Goal: Communication & Community: Connect with others

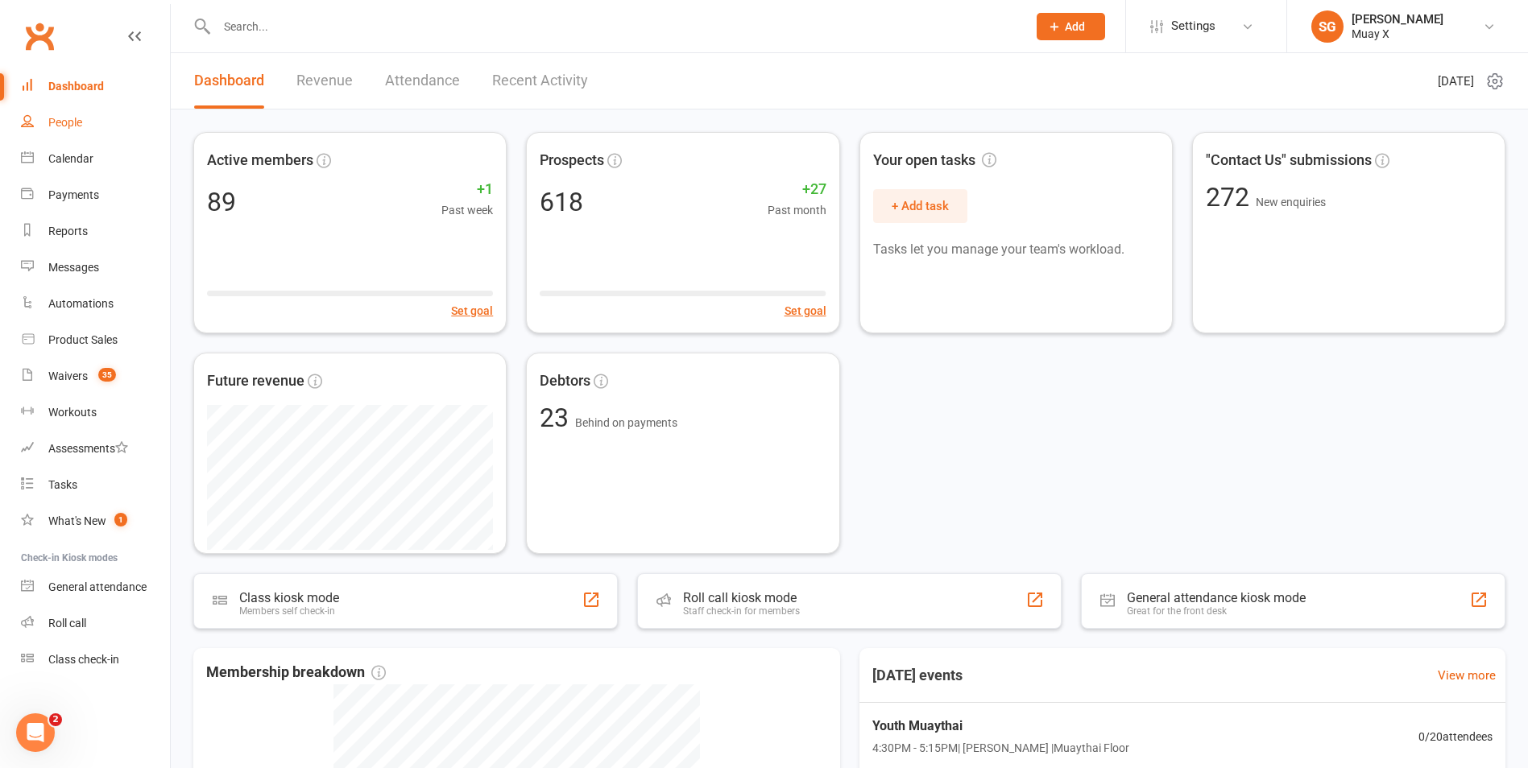
click at [93, 125] on link "People" at bounding box center [95, 123] width 149 height 36
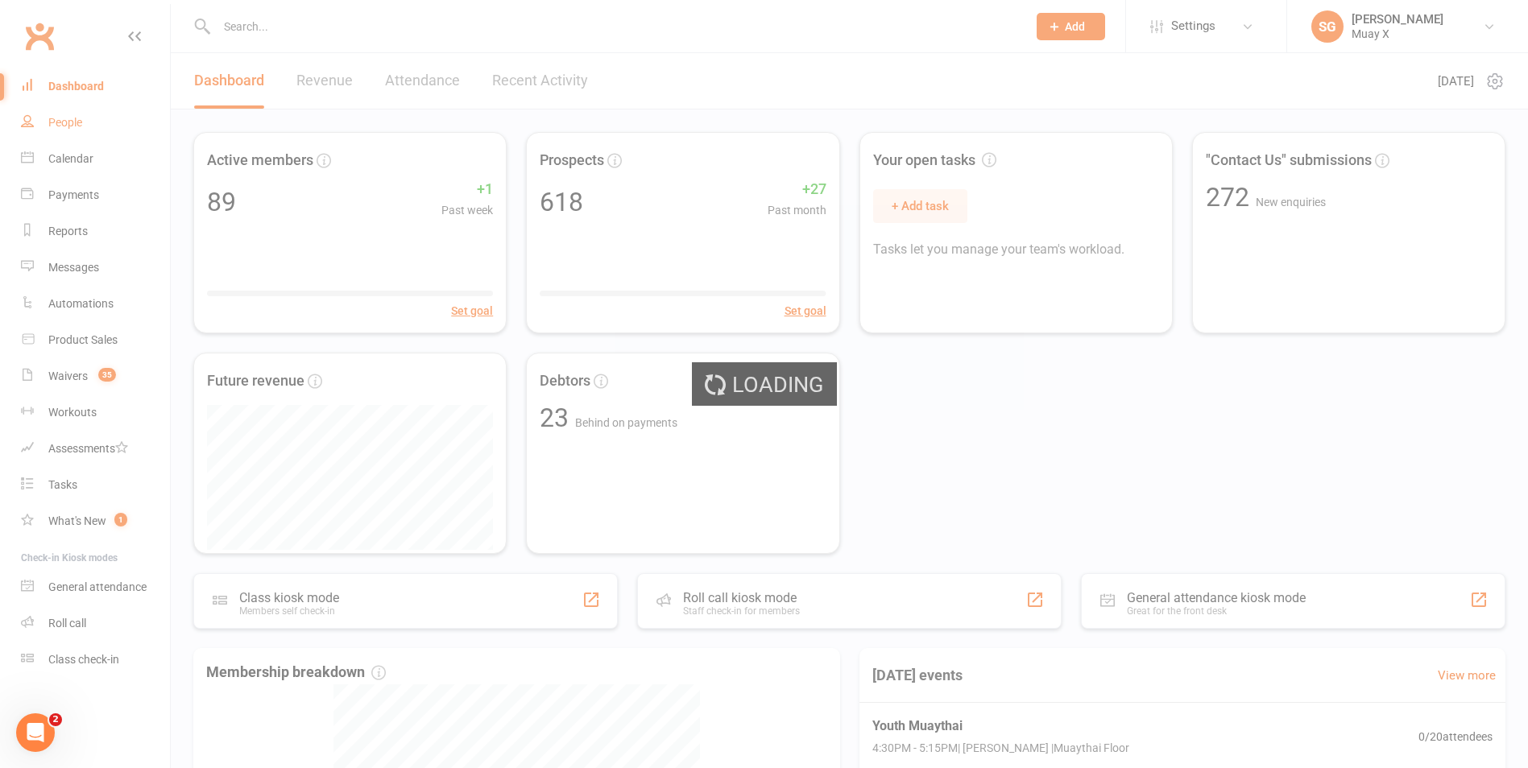
select select "100"
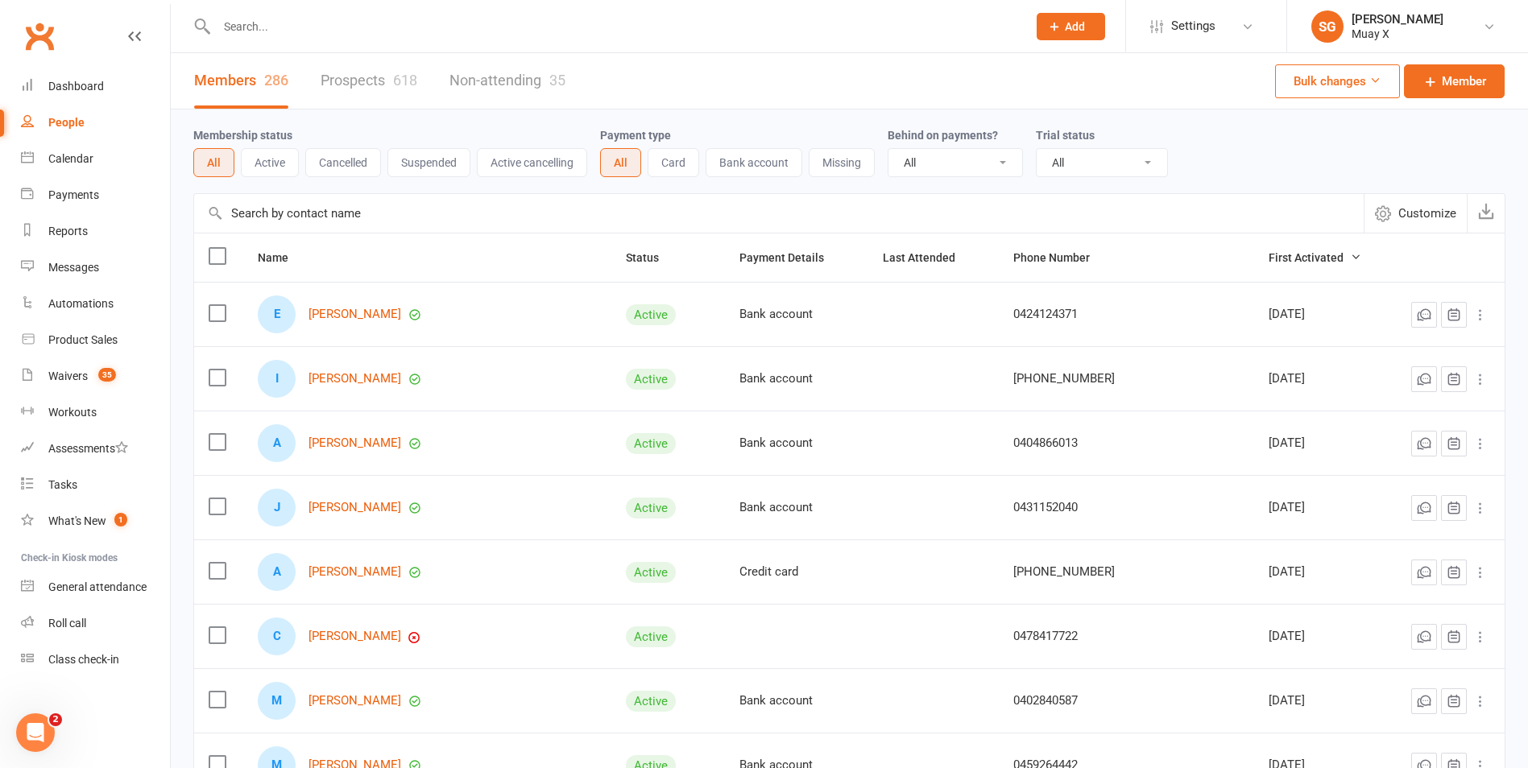
click at [367, 80] on link "Prospects 618" at bounding box center [368, 81] width 97 height 56
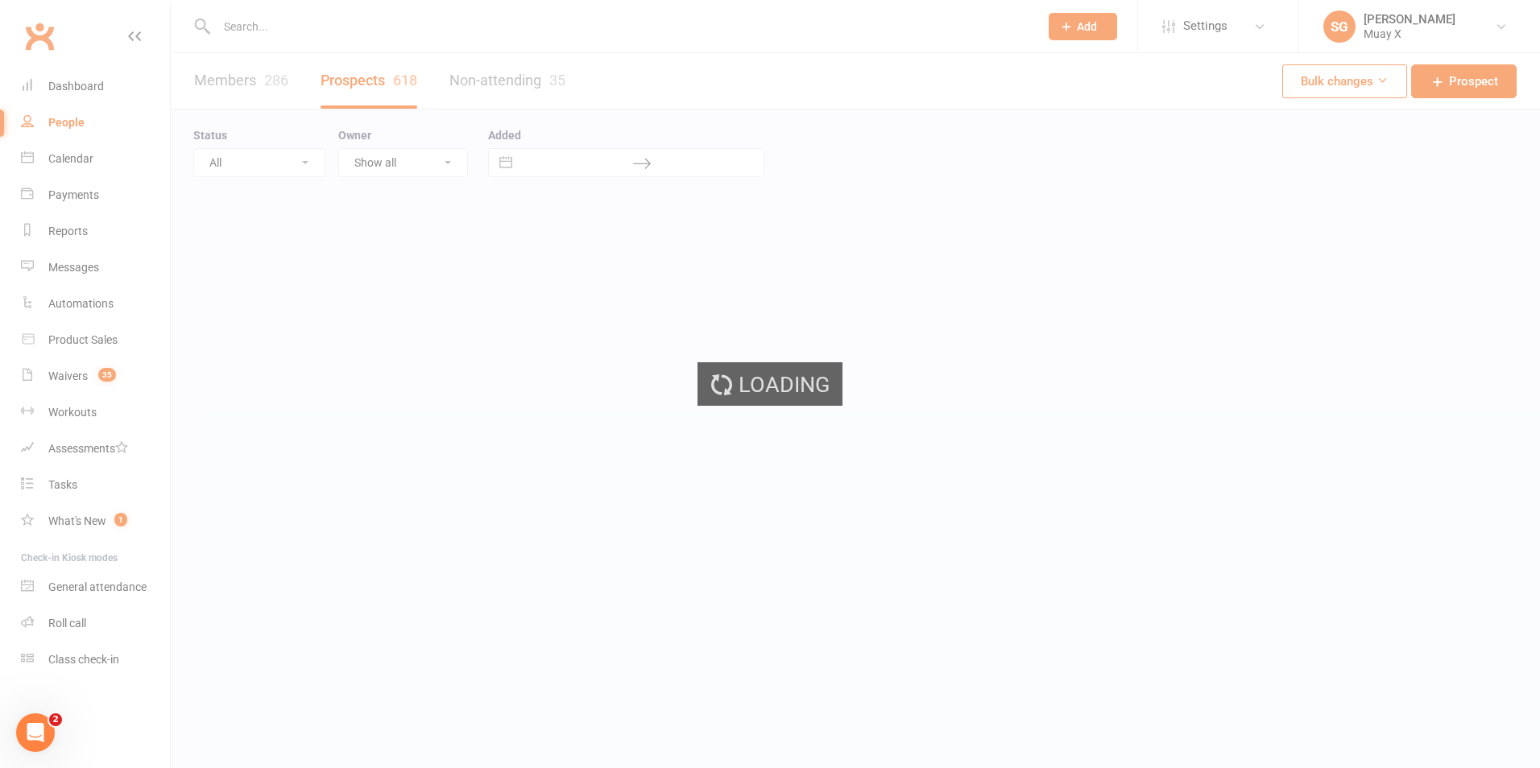
select select "100"
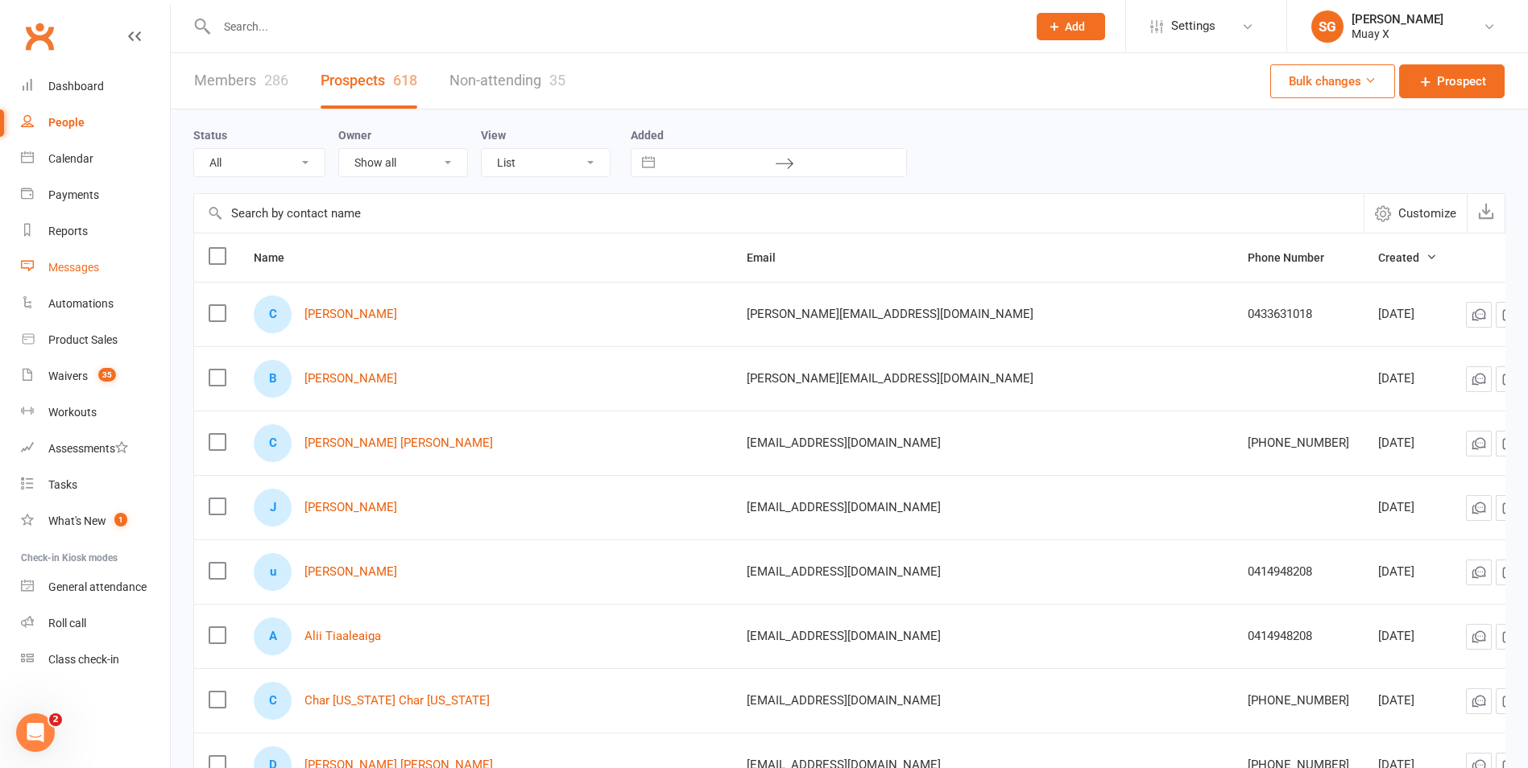
click at [83, 269] on div "Messages" at bounding box center [73, 267] width 51 height 13
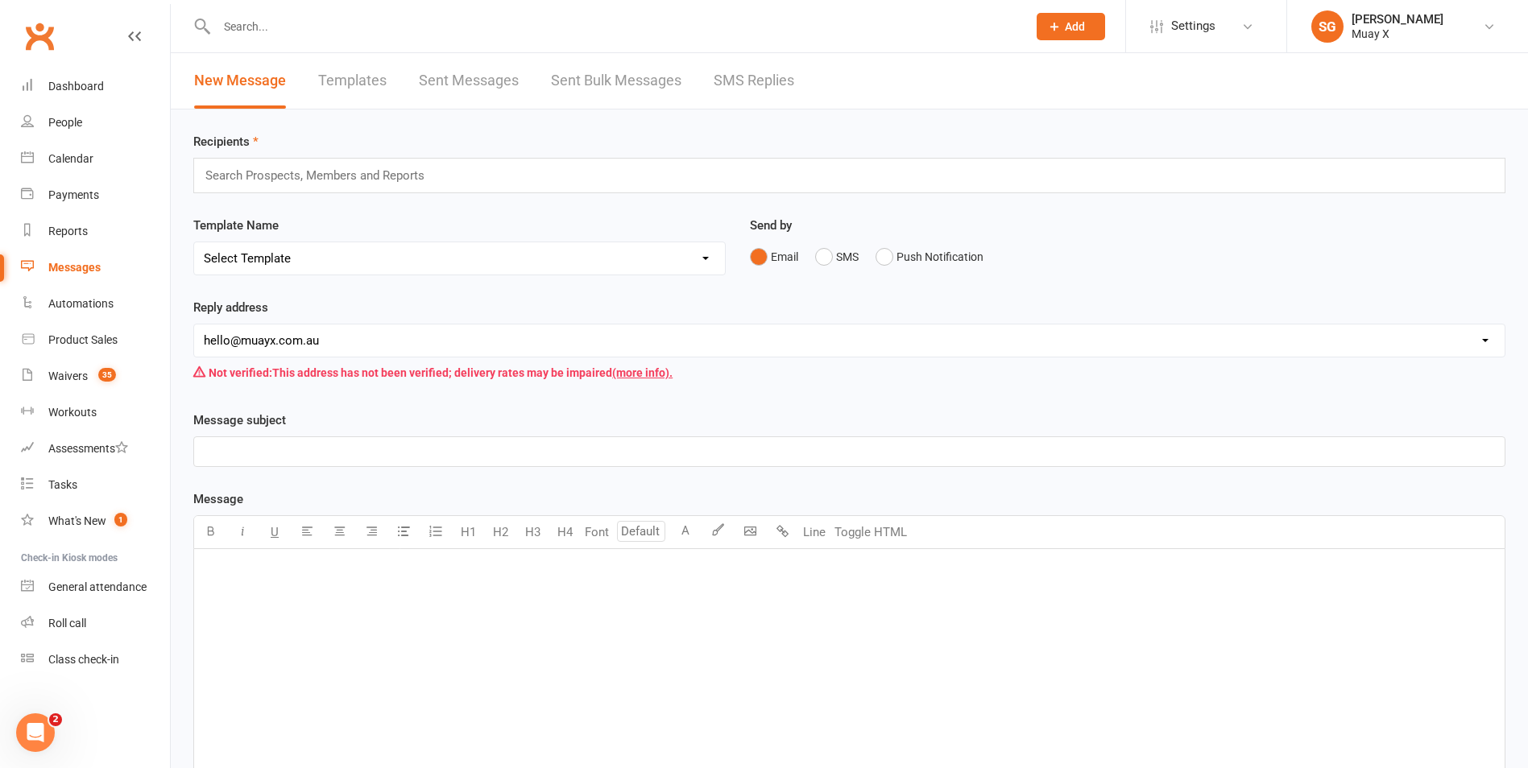
click at [719, 82] on link "SMS Replies" at bounding box center [753, 81] width 81 height 56
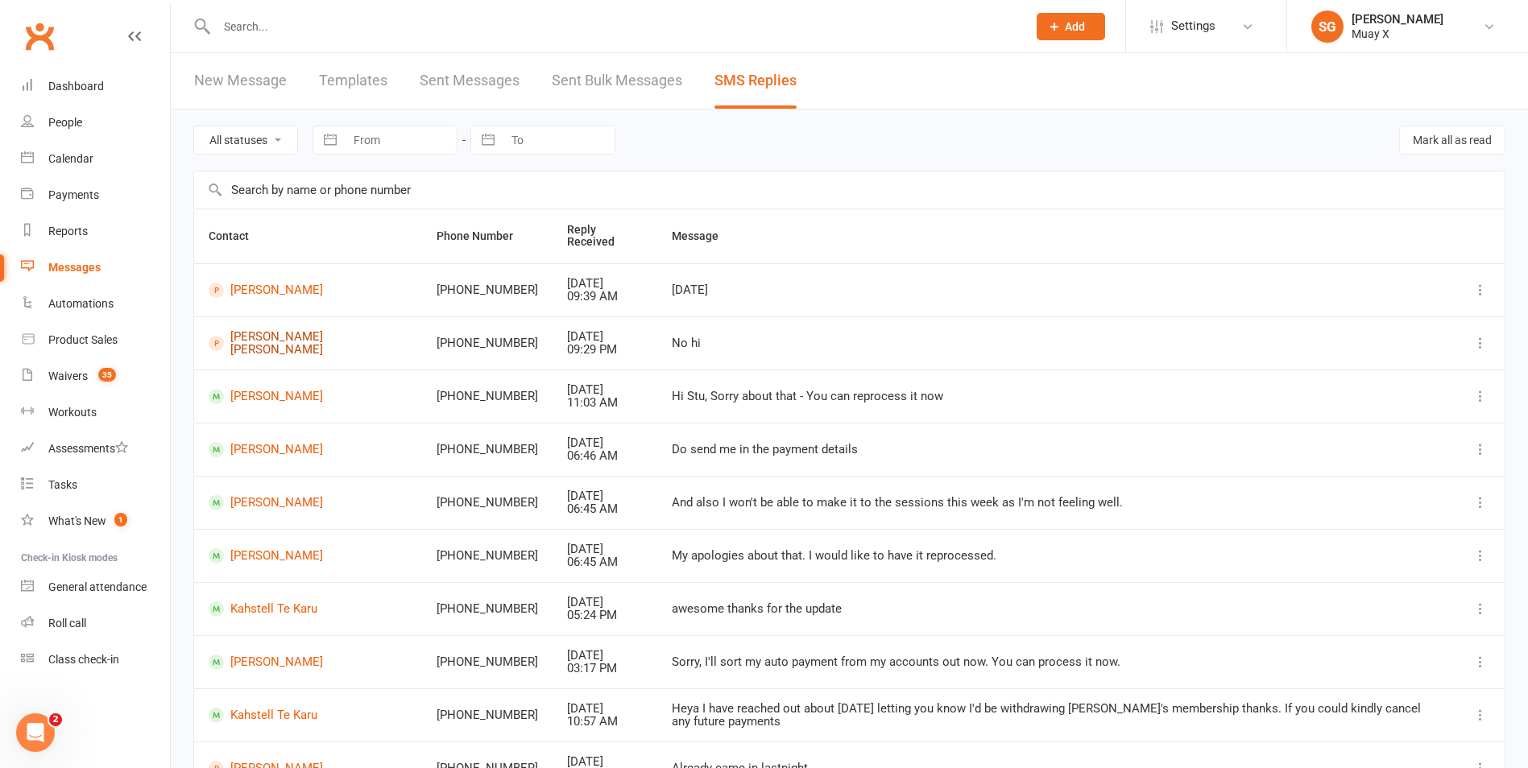
click at [250, 337] on link "[PERSON_NAME] [PERSON_NAME]" at bounding box center [308, 343] width 199 height 27
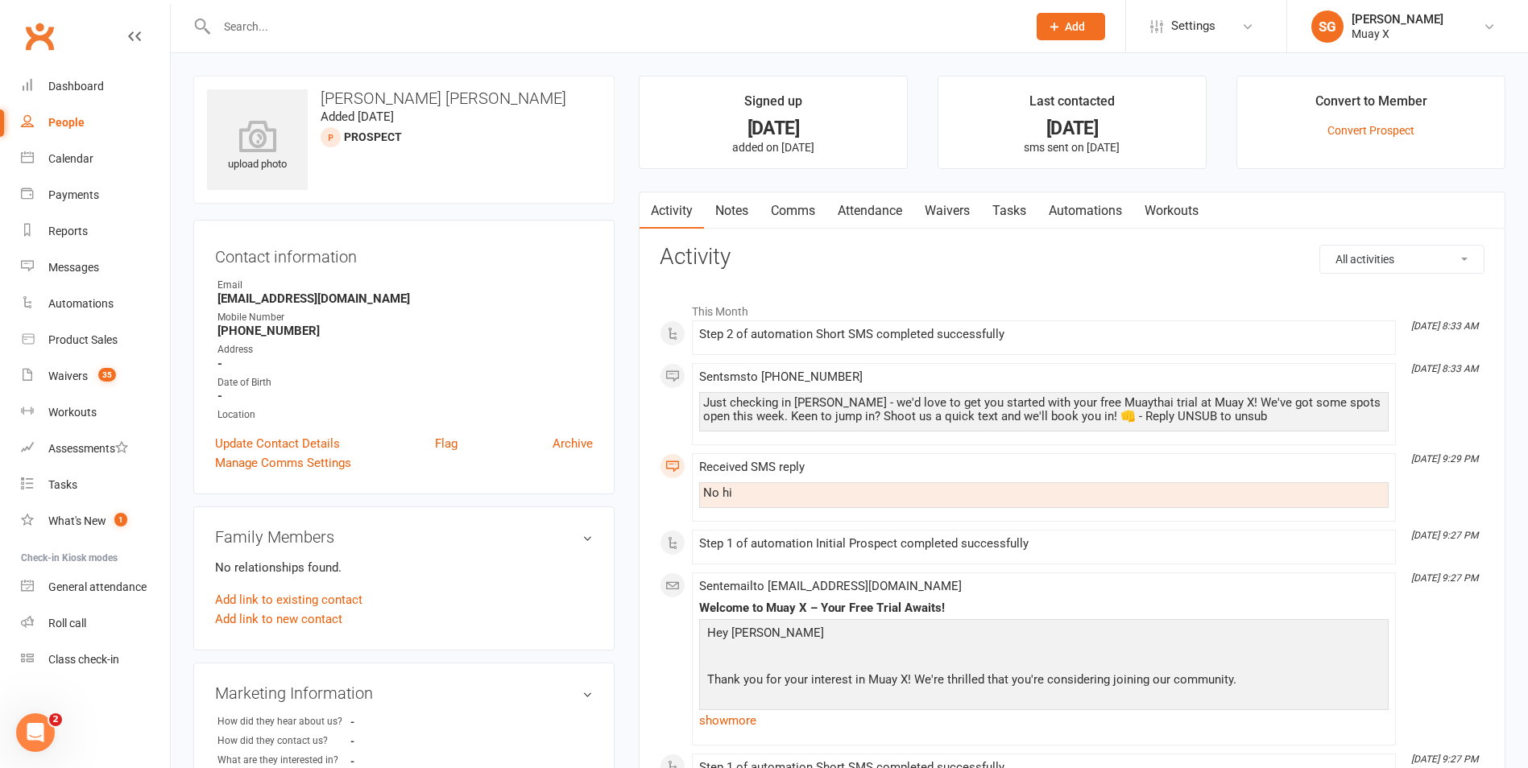
click at [792, 211] on link "Comms" at bounding box center [792, 210] width 67 height 37
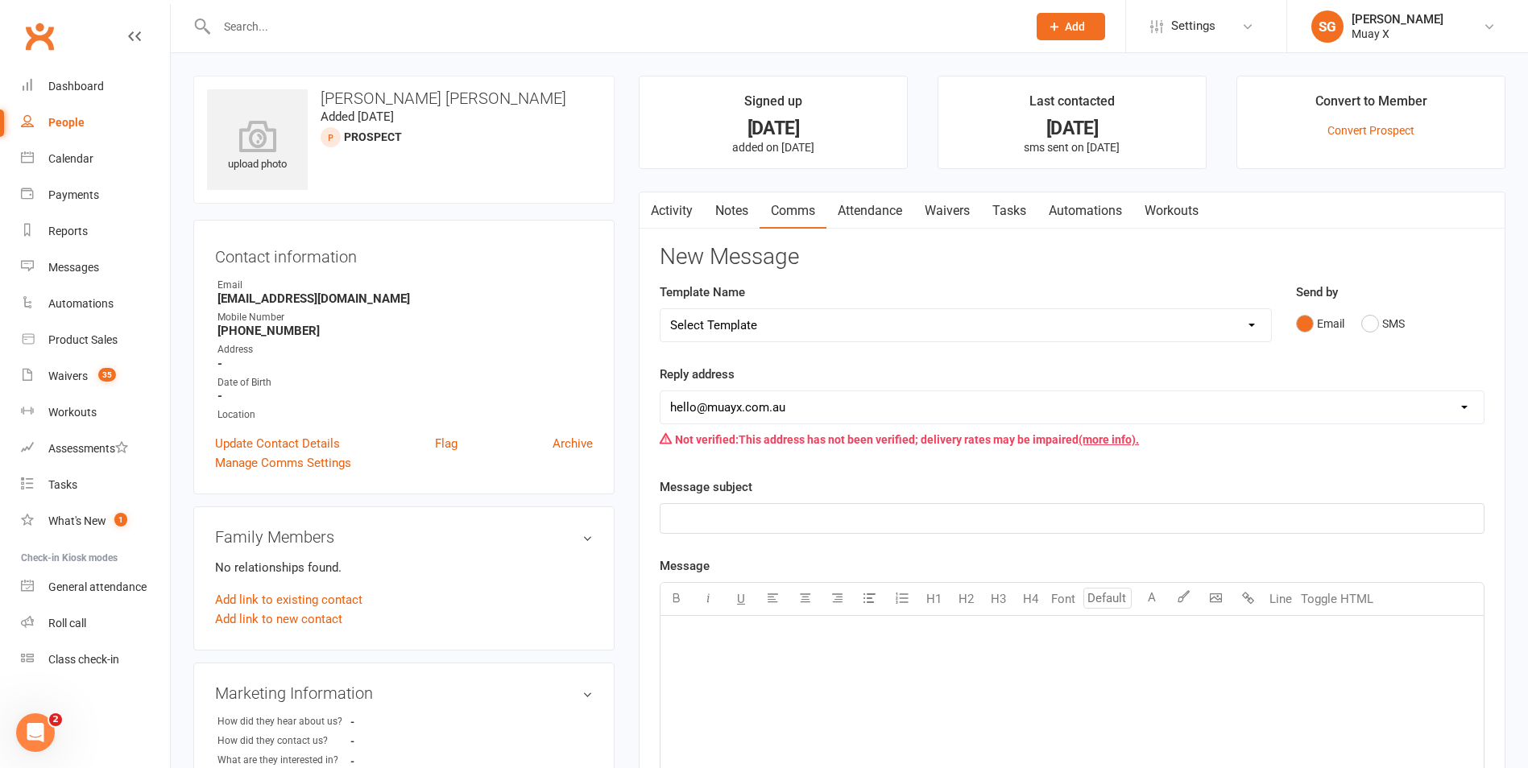
click at [74, 125] on div "People" at bounding box center [66, 122] width 36 height 13
select select "100"
